Goal: Task Accomplishment & Management: Complete application form

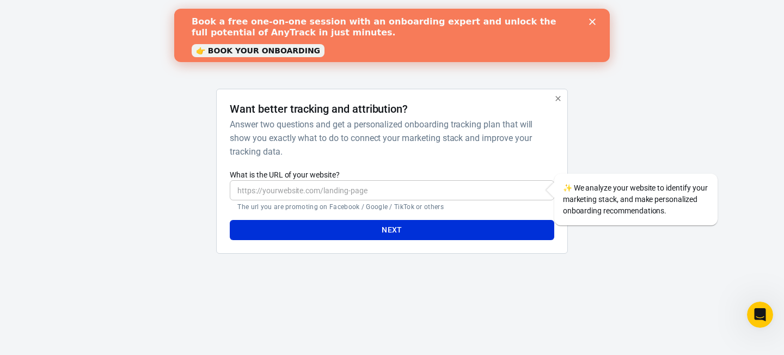
click at [326, 195] on input "What is the URL of your website?" at bounding box center [392, 190] width 324 height 20
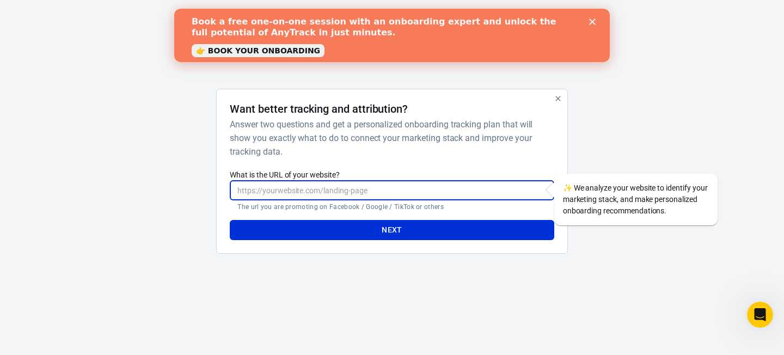
paste input "[DOMAIN_NAME]"
type input "[DOMAIN_NAME]"
click at [251, 196] on input "[DOMAIN_NAME]" at bounding box center [392, 190] width 324 height 20
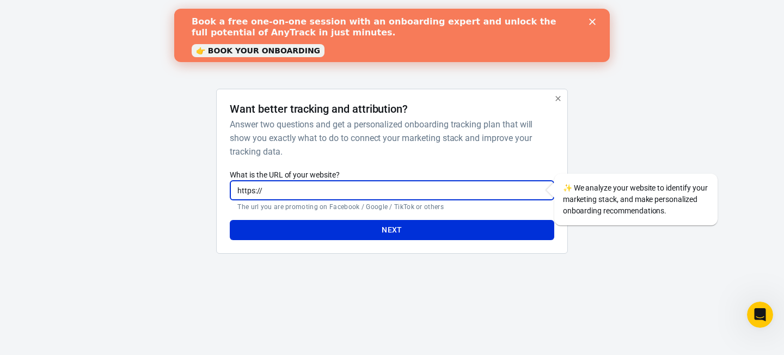
paste input "[DOMAIN_NAME]"
type input "https://topgurureviews.com"
click at [295, 228] on button "Next" at bounding box center [392, 230] width 324 height 20
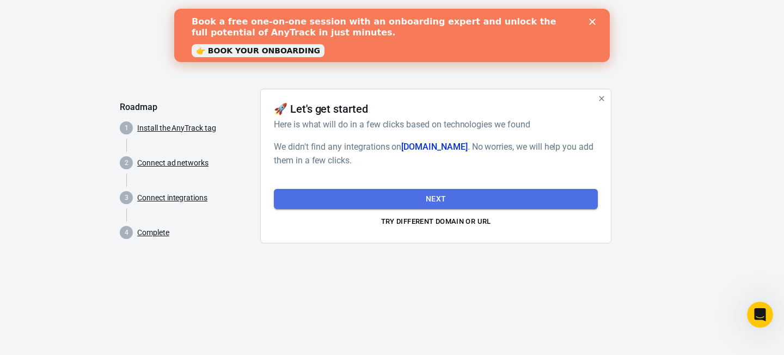
click at [432, 200] on button "Next" at bounding box center [436, 199] width 324 height 20
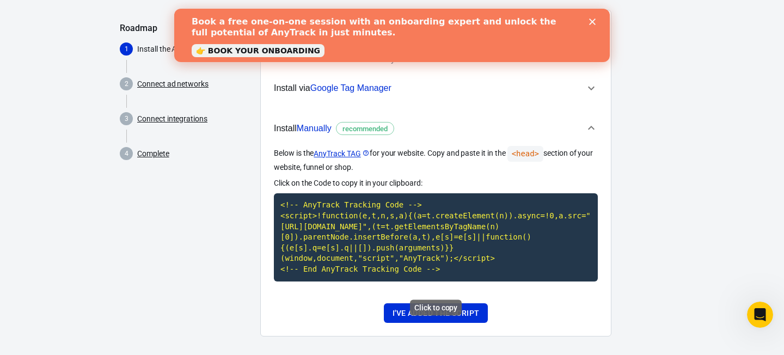
scroll to position [82, 0]
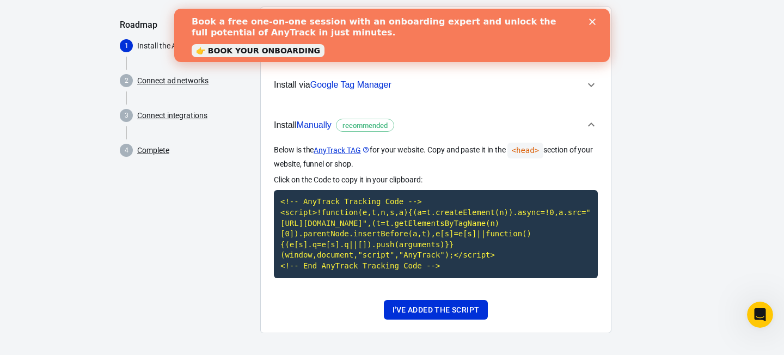
click at [427, 291] on div "Below is the AnyTrack TAG for your website. Copy and paste it in the <head> sec…" at bounding box center [436, 217] width 324 height 148
click at [418, 231] on code "<!-- AnyTrack Tracking Code --> <script>!function(e,t,n,s,a){(a=t.createElement…" at bounding box center [436, 234] width 324 height 88
click at [448, 278] on code "<!-- AnyTrack Tracking Code --> <script>!function(e,t,n,s,a){(a=t.createElement…" at bounding box center [436, 234] width 324 height 88
click at [196, 246] on div "Roadmap 1 Install the AnyTrack tag 2 Connect ad networks 3 Connect integrations…" at bounding box center [186, 175] width 132 height 336
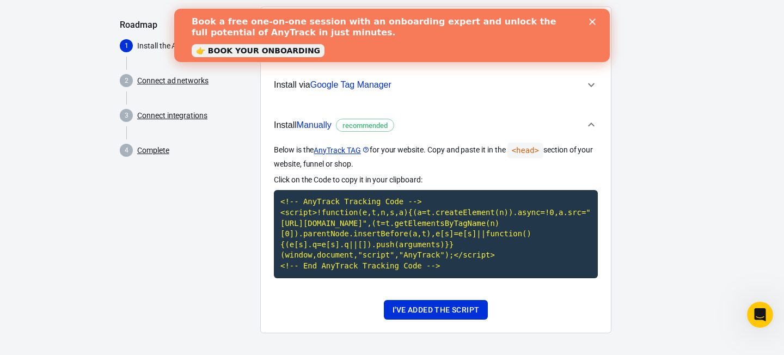
click at [153, 42] on p "Install the AnyTrack tag" at bounding box center [194, 45] width 114 height 11
click at [594, 21] on icon "Close" at bounding box center [592, 22] width 7 height 7
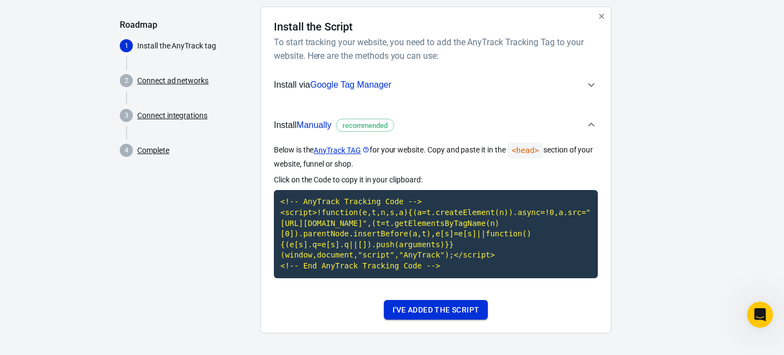
click at [412, 317] on button "I've added the script" at bounding box center [436, 310] width 104 height 20
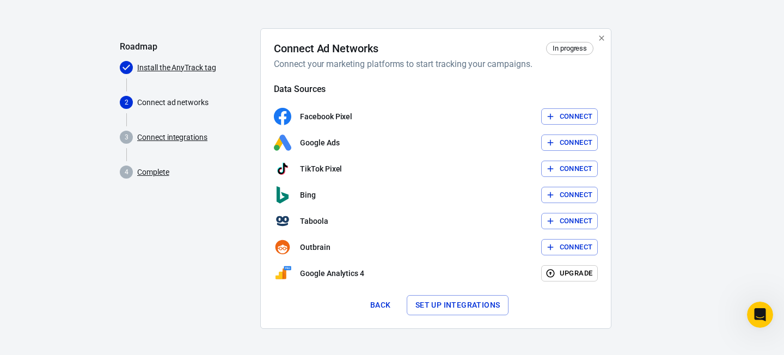
scroll to position [60, 0]
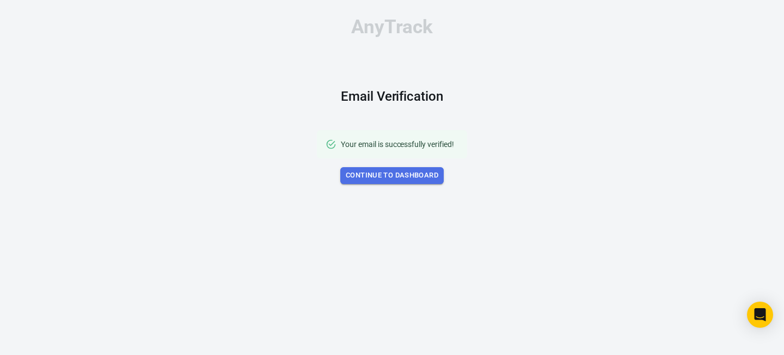
click at [394, 174] on link "Continue to Dashboard" at bounding box center [391, 175] width 103 height 17
